Goal: Complete application form: Complete application form

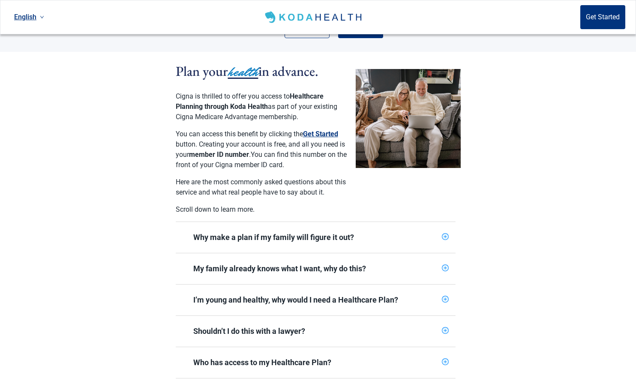
scroll to position [171, 0]
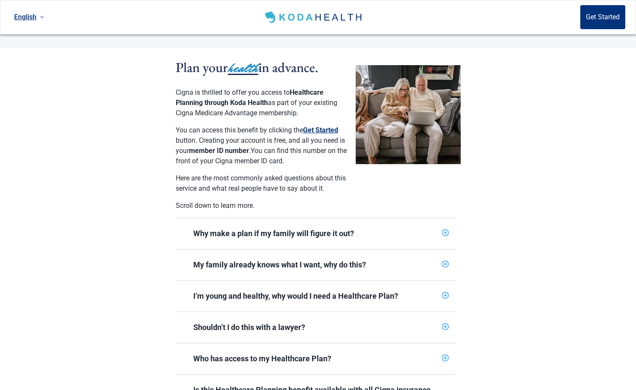
click at [444, 324] on icon "plus-circle" at bounding box center [445, 327] width 6 height 6
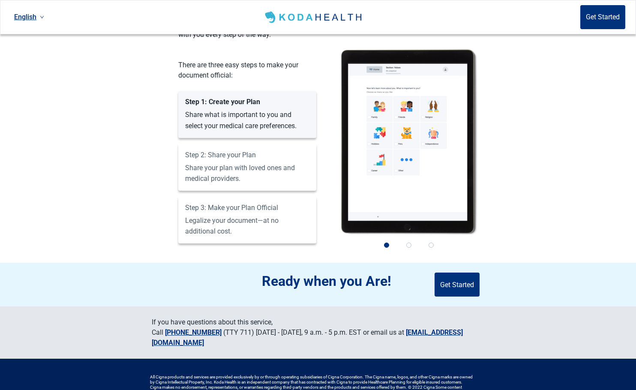
scroll to position [857, 0]
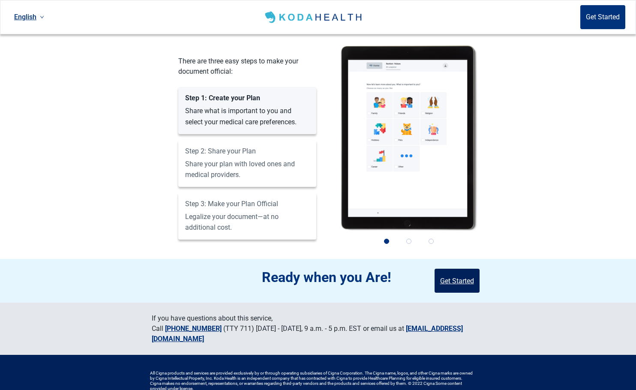
click at [455, 269] on button "Get Started" at bounding box center [456, 281] width 45 height 24
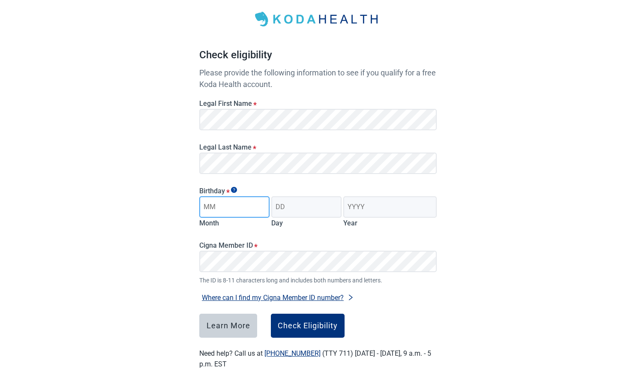
click at [223, 207] on input "Month" at bounding box center [234, 206] width 70 height 21
drag, startPoint x: 241, startPoint y: 208, endPoint x: 210, endPoint y: 207, distance: 31.3
click at [210, 207] on input "[DATE]" at bounding box center [234, 206] width 70 height 21
type input "04"
click at [294, 204] on input "Day" at bounding box center [306, 206] width 70 height 21
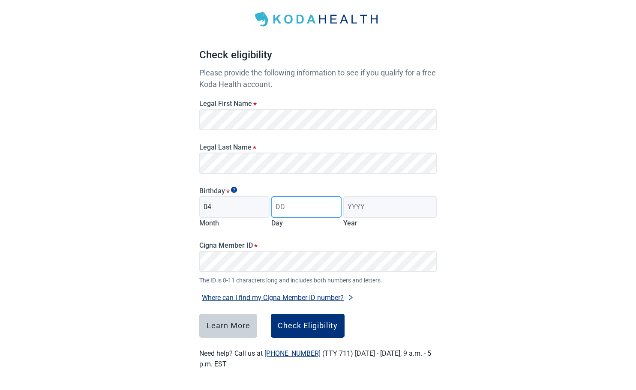
type input "22"
click at [380, 204] on input "Year" at bounding box center [389, 206] width 93 height 21
type input "1959"
click at [315, 330] on button "Check Eligibility" at bounding box center [308, 326] width 74 height 24
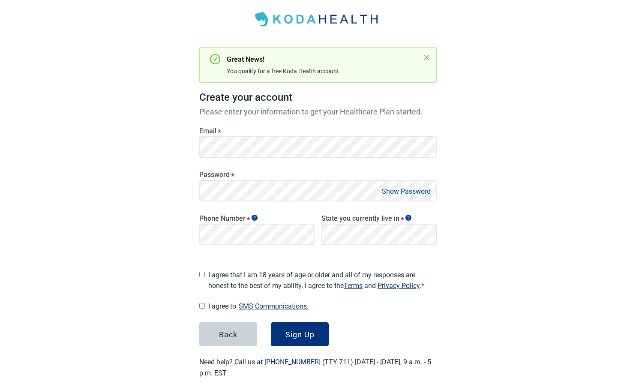
click at [199, 273] on main "Great News! You qualify for a free Koda Health account. Create your account Ple…" at bounding box center [318, 185] width 279 height 428
click at [201, 273] on input "I agree that I am 18 years of age or older and all of my responses are honest t…" at bounding box center [202, 275] width 6 height 6
checkbox input "true"
click at [201, 303] on input "I agree to SMS Communications." at bounding box center [202, 306] width 6 height 6
checkbox input "true"
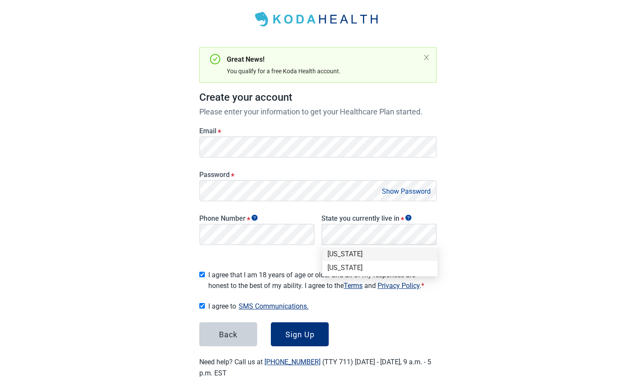
click at [339, 255] on div "[US_STATE]" at bounding box center [379, 253] width 105 height 9
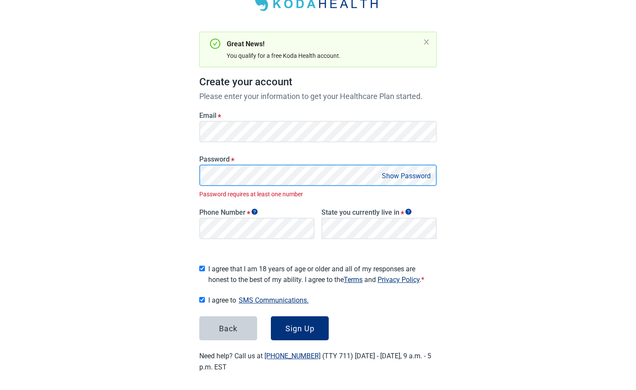
scroll to position [49, 0]
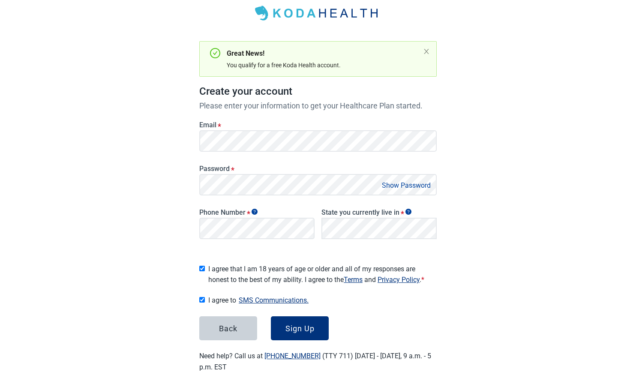
click at [413, 184] on button "Show Password" at bounding box center [406, 186] width 54 height 12
click at [413, 184] on button "Hide Password" at bounding box center [408, 186] width 51 height 12
click at [297, 325] on div "Sign Up" at bounding box center [299, 328] width 29 height 9
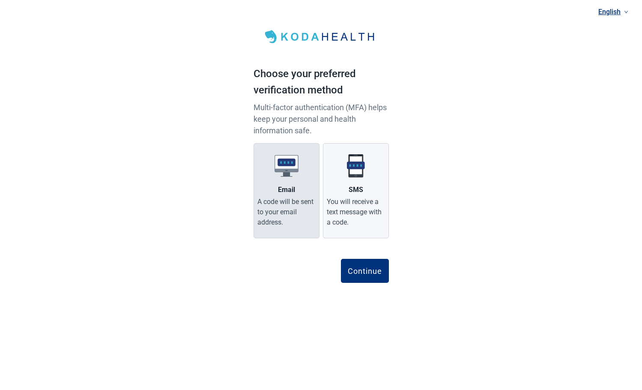
click at [283, 160] on img "Main content" at bounding box center [287, 166] width 24 height 24
click at [0, 0] on input "Email A code will be sent to your email address." at bounding box center [0, 0] width 0 height 0
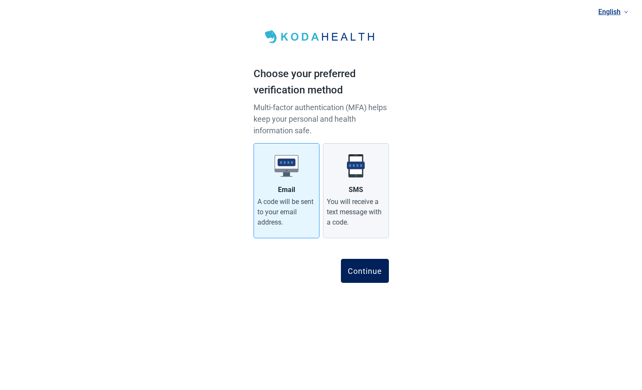
click at [368, 269] on div "Continue" at bounding box center [365, 271] width 34 height 9
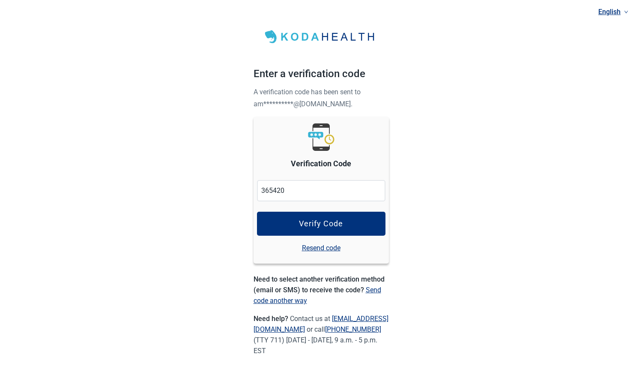
drag, startPoint x: 321, startPoint y: 221, endPoint x: 323, endPoint y: 210, distance: 10.8
click at [322, 213] on button "Verify Code" at bounding box center [321, 224] width 129 height 24
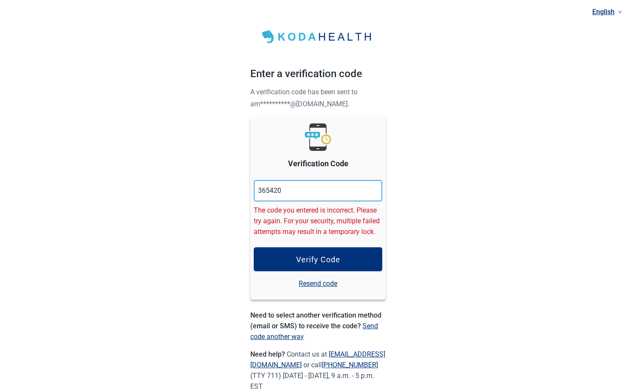
drag, startPoint x: 289, startPoint y: 183, endPoint x: 204, endPoint y: 194, distance: 85.9
click at [204, 195] on div "**********" at bounding box center [318, 209] width 636 height 419
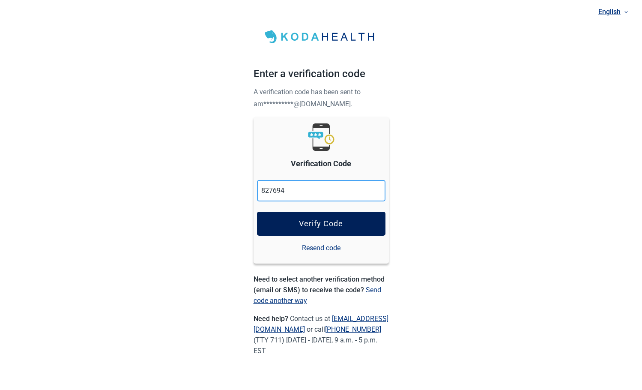
type input "827694"
click at [320, 221] on div "Verify Code" at bounding box center [321, 223] width 44 height 9
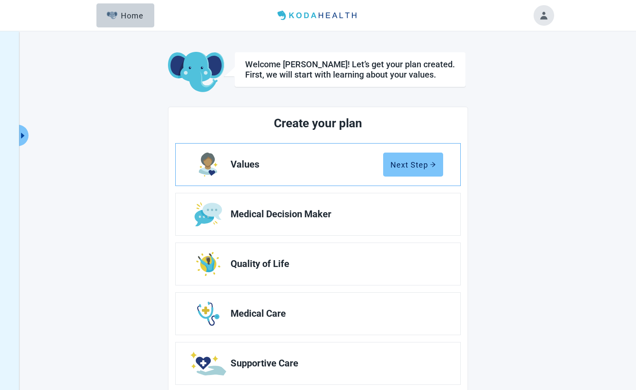
click at [401, 159] on button "Next Step" at bounding box center [413, 165] width 60 height 24
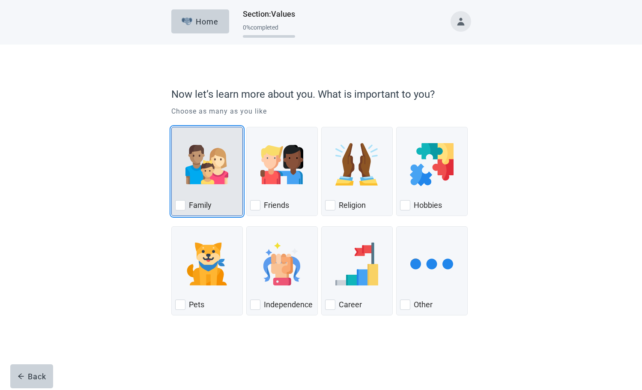
click at [178, 204] on div "Family, checkbox, not checked" at bounding box center [180, 205] width 10 height 10
click at [172, 127] on input "Family" at bounding box center [171, 127] width 0 height 0
checkbox input "true"
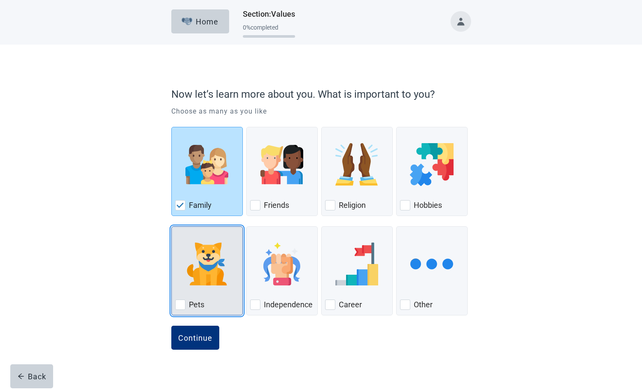
click at [183, 307] on div "Pets, checkbox, not checked" at bounding box center [180, 304] width 10 height 10
click at [172, 227] on input "Pets" at bounding box center [171, 226] width 0 height 0
checkbox input "true"
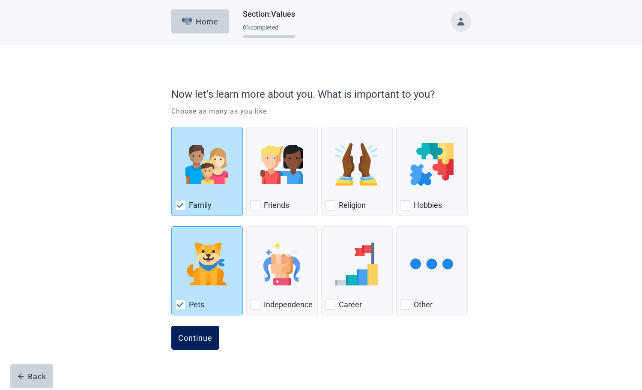
click at [193, 338] on div "Continue" at bounding box center [195, 337] width 34 height 9
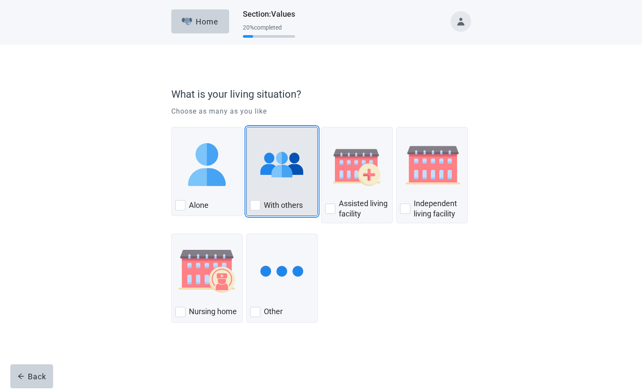
click at [272, 159] on img "With Others, checkbox, not checked" at bounding box center [282, 164] width 43 height 43
click at [247, 127] on input "With others" at bounding box center [246, 127] width 0 height 0
checkbox input "true"
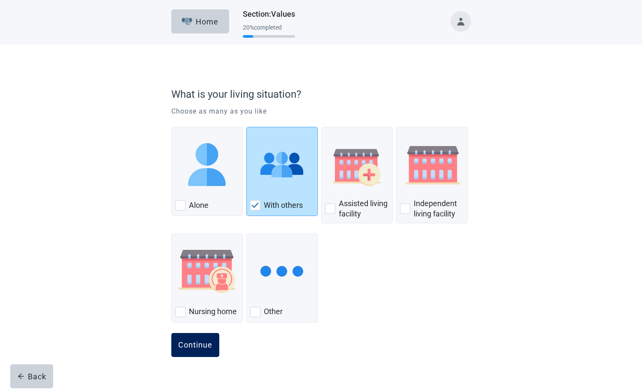
click at [183, 344] on div "Continue" at bounding box center [195, 345] width 34 height 9
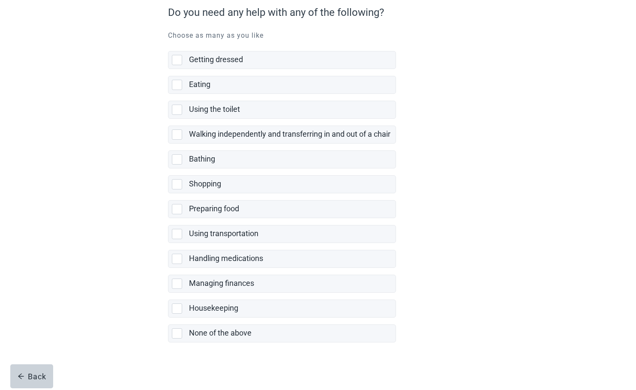
scroll to position [84, 0]
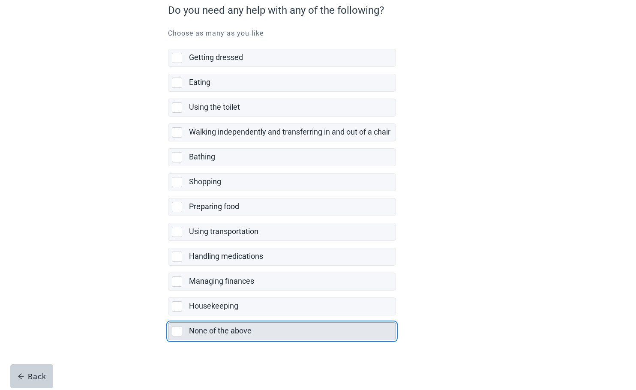
click at [173, 331] on div "None of the above, checkbox, not selected" at bounding box center [177, 331] width 10 height 10
click at [168, 316] on input "None of the above" at bounding box center [168, 315] width 0 height 0
checkbox input "true"
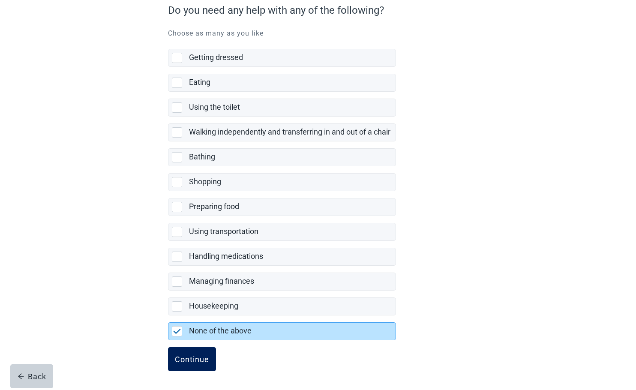
click at [192, 357] on div "Continue" at bounding box center [192, 359] width 34 height 9
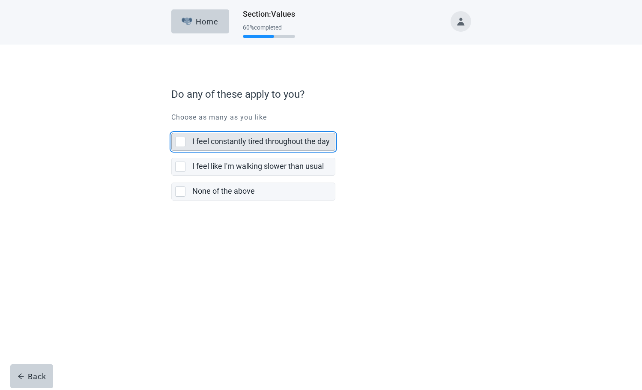
click at [179, 143] on div "I feel constantly tired throughout the day, checkbox, not selected" at bounding box center [180, 142] width 10 height 10
click at [172, 126] on input "I feel constantly tired throughout the day" at bounding box center [171, 126] width 0 height 0
checkbox input "true"
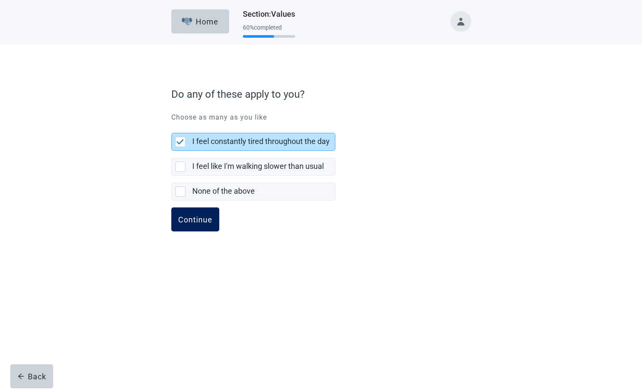
click at [187, 222] on div "Continue" at bounding box center [195, 219] width 34 height 9
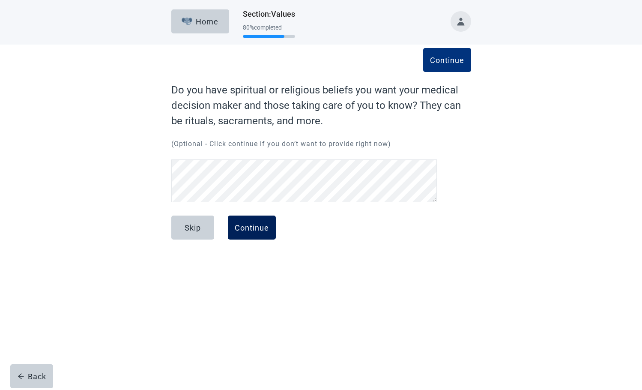
click at [261, 225] on div "Continue" at bounding box center [252, 227] width 34 height 9
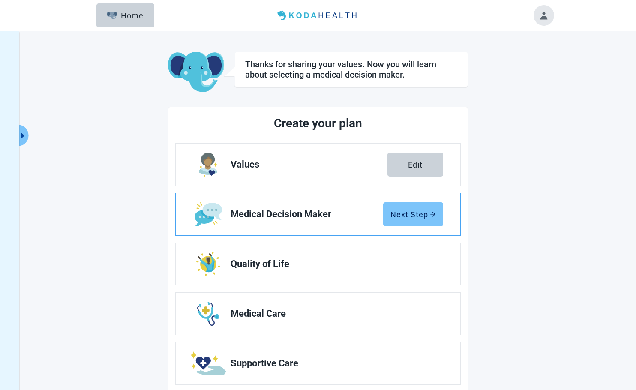
click at [408, 212] on div "Next Step" at bounding box center [412, 214] width 45 height 9
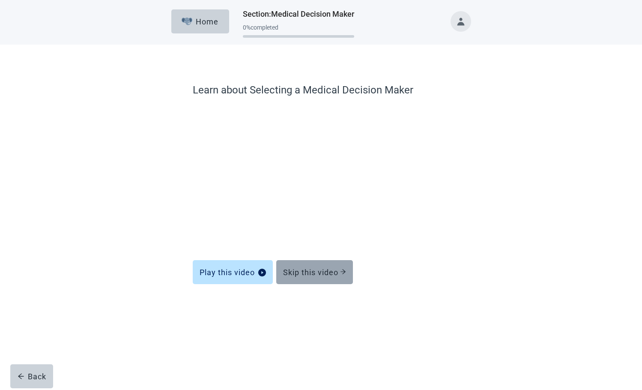
click at [317, 270] on div "Skip this video" at bounding box center [314, 272] width 63 height 9
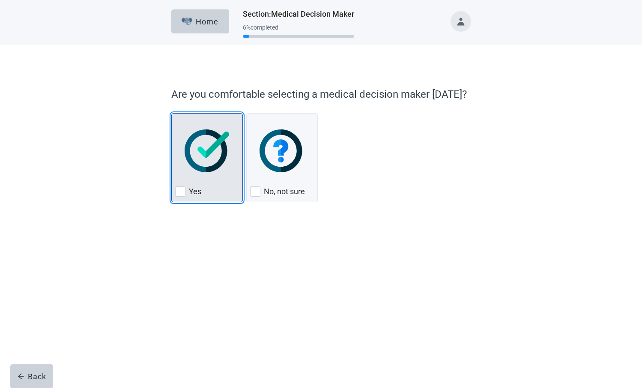
click at [183, 193] on div "Yes, checkbox, not checked" at bounding box center [180, 191] width 10 height 10
click at [172, 114] on input "Yes" at bounding box center [171, 113] width 0 height 0
checkbox input "true"
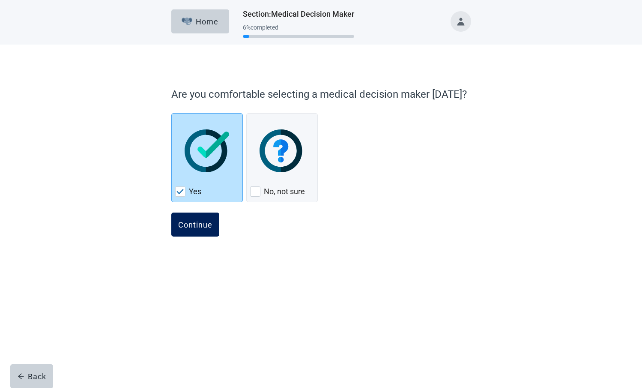
click at [195, 216] on button "Continue" at bounding box center [195, 225] width 48 height 24
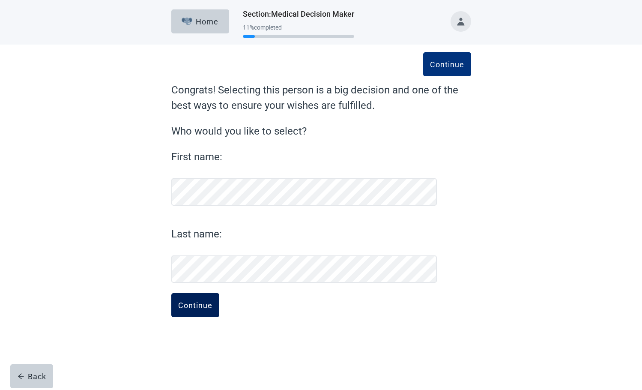
click at [195, 304] on div "Continue" at bounding box center [195, 305] width 34 height 9
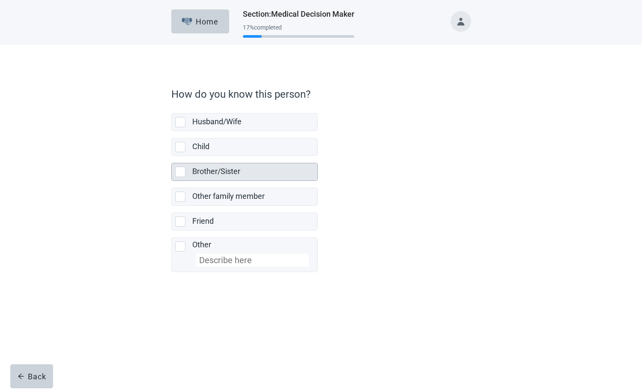
click at [179, 169] on div "Brother/Sister, checkbox, not selected" at bounding box center [180, 172] width 10 height 10
click at [172, 156] on input "Brother/Sister" at bounding box center [171, 156] width 0 height 0
checkbox input "true"
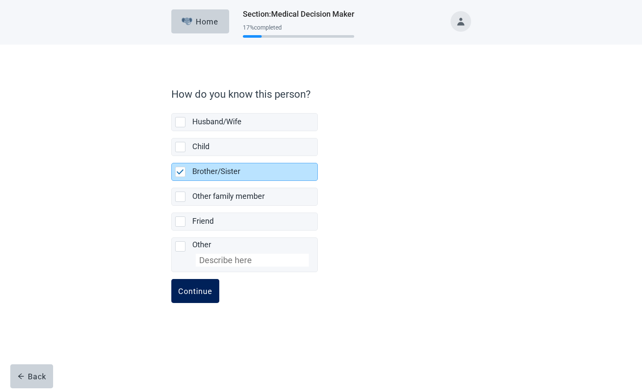
click at [195, 289] on div "Continue" at bounding box center [195, 291] width 34 height 9
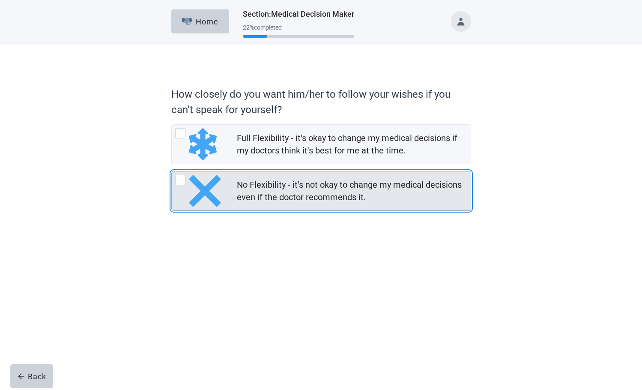
click at [182, 176] on div "No Flexibility - it's not okay to change my medical decisions even if the docto…" at bounding box center [321, 190] width 299 height 39
click at [172, 171] on input "No Flexibility - it's not okay to change my medical decisions even if the docto…" at bounding box center [171, 171] width 0 height 0
radio input "true"
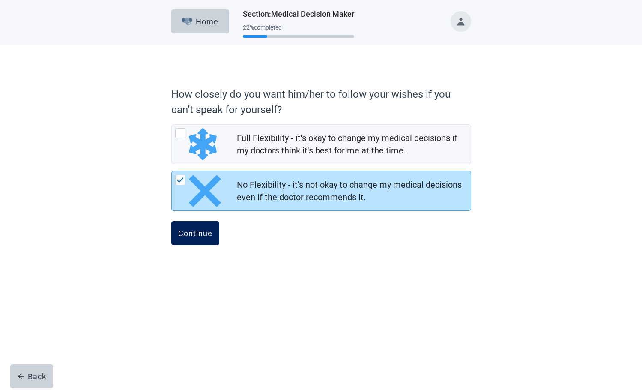
click at [189, 239] on button "Continue" at bounding box center [195, 233] width 48 height 24
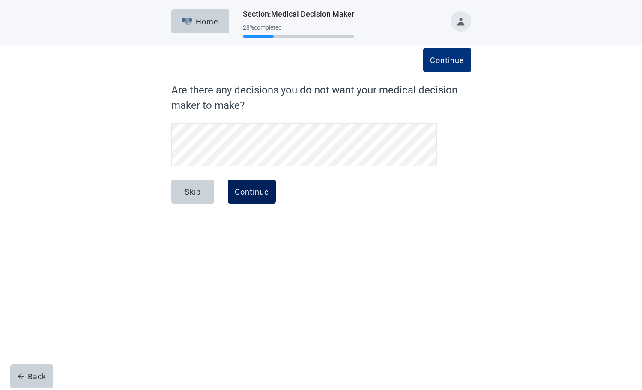
click at [249, 193] on div "Continue" at bounding box center [252, 191] width 34 height 9
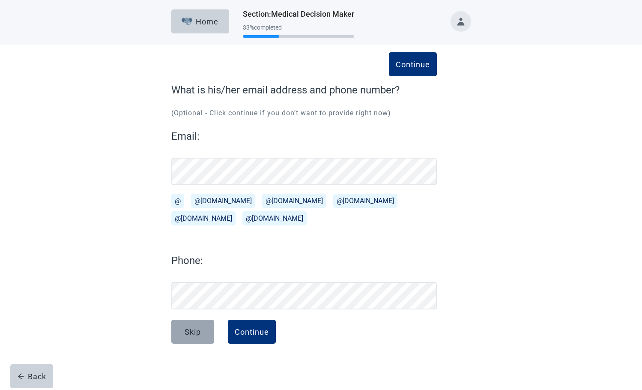
click at [189, 343] on button "Skip" at bounding box center [192, 332] width 43 height 24
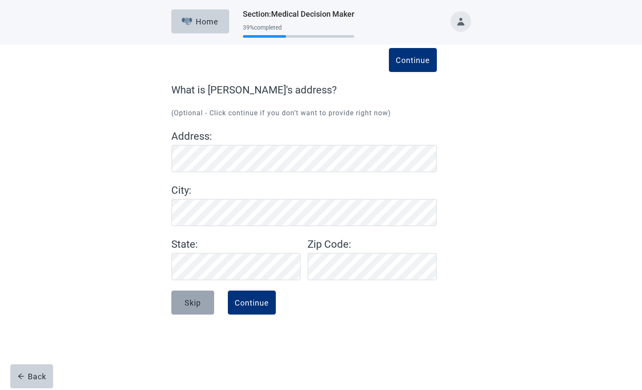
click at [192, 300] on div "Skip" at bounding box center [193, 302] width 16 height 9
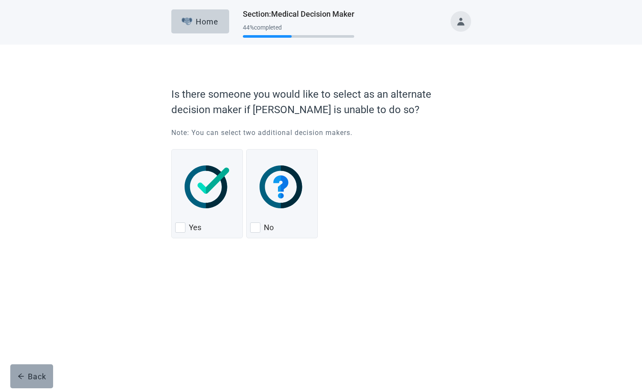
click at [23, 371] on button "Back" at bounding box center [31, 376] width 43 height 24
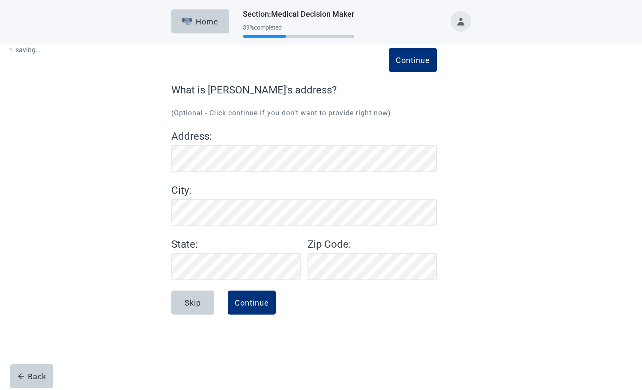
click at [28, 373] on div "Back" at bounding box center [32, 376] width 29 height 9
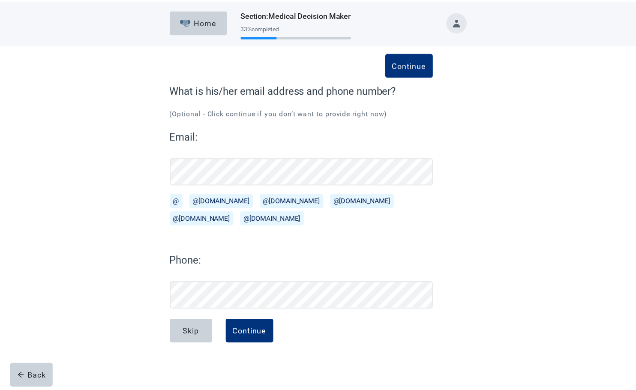
scroll to position [22, 0]
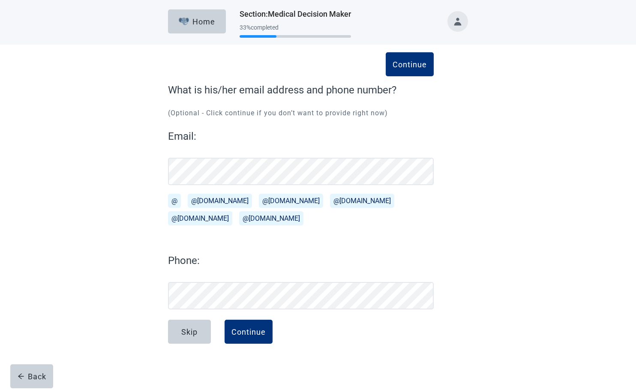
click at [28, 373] on div "Back" at bounding box center [32, 376] width 29 height 9
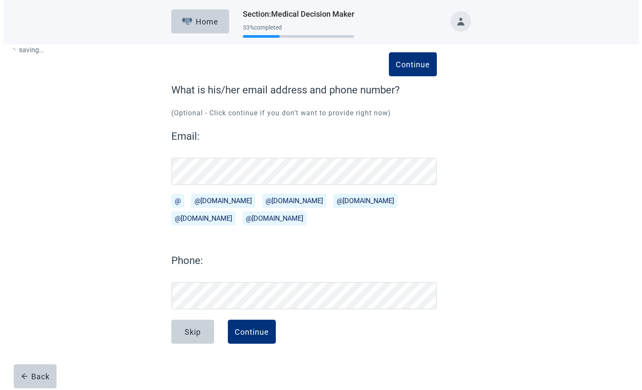
scroll to position [0, 0]
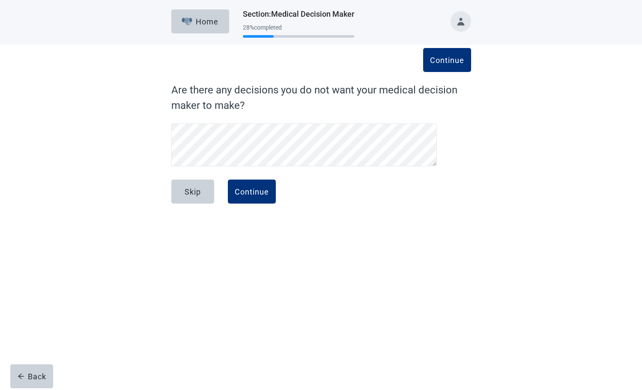
click at [28, 373] on div "Back" at bounding box center [32, 376] width 29 height 9
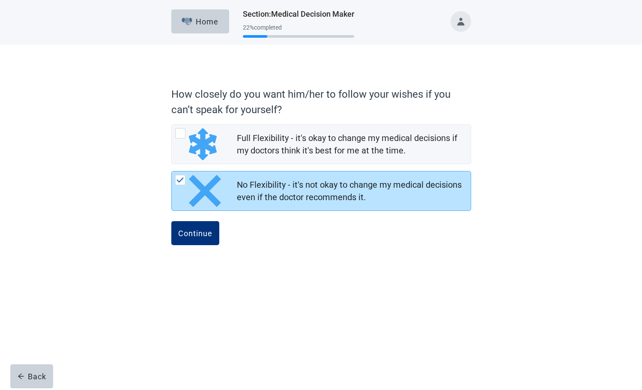
click at [28, 373] on div "Back" at bounding box center [32, 376] width 29 height 9
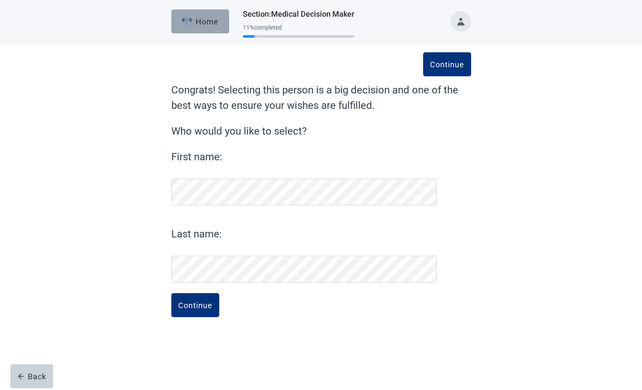
click at [214, 18] on div "Home" at bounding box center [200, 21] width 37 height 9
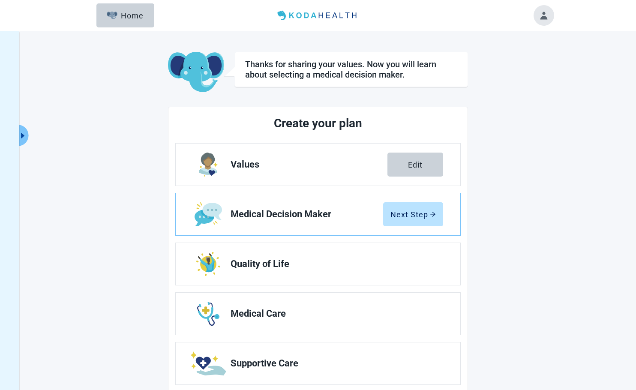
click at [543, 10] on button "Toggle account menu" at bounding box center [543, 15] width 21 height 21
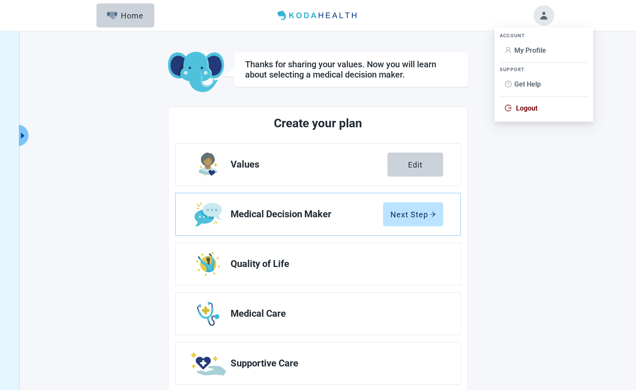
click at [519, 108] on span "Logout" at bounding box center [526, 108] width 21 height 8
